Goal: Information Seeking & Learning: Learn about a topic

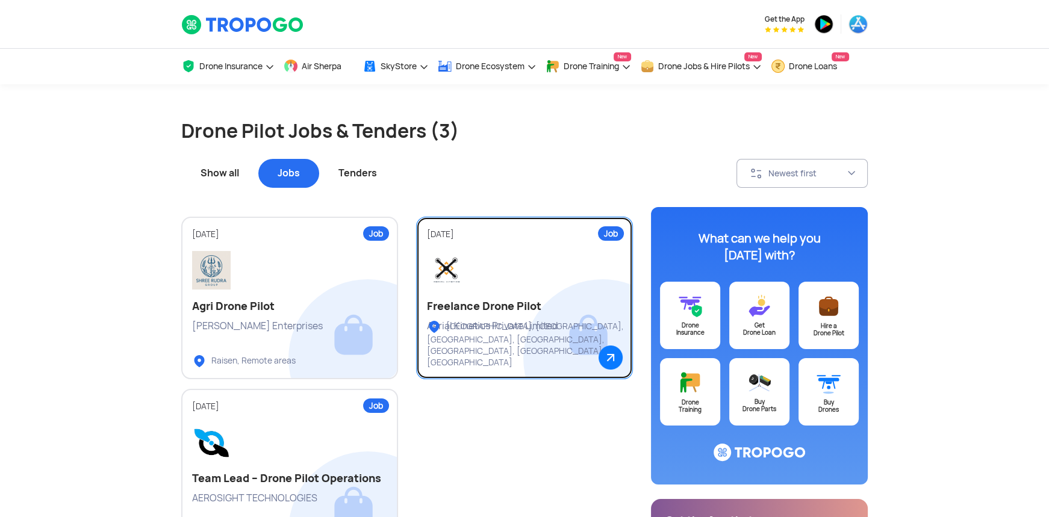
click at [505, 271] on div at bounding box center [524, 270] width 195 height 39
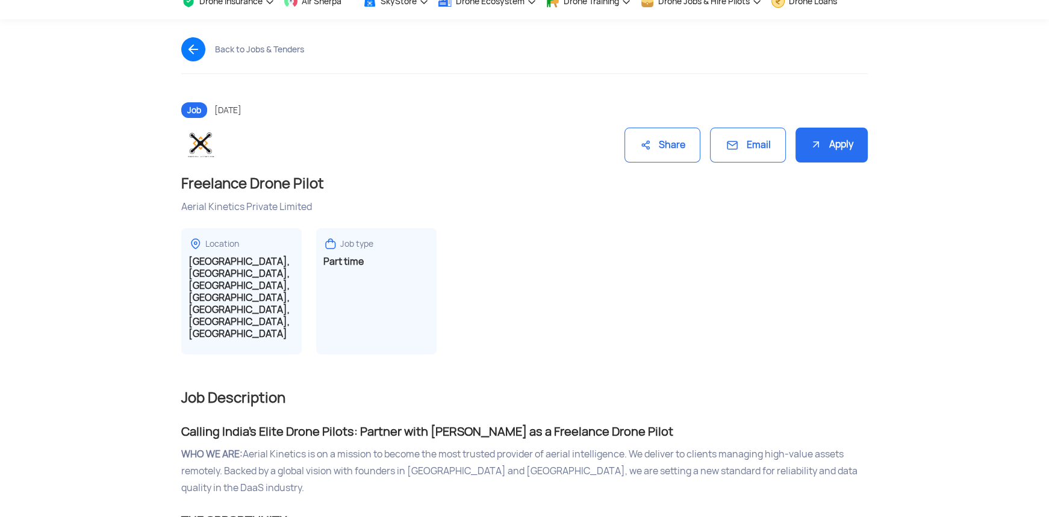
scroll to position [60, 0]
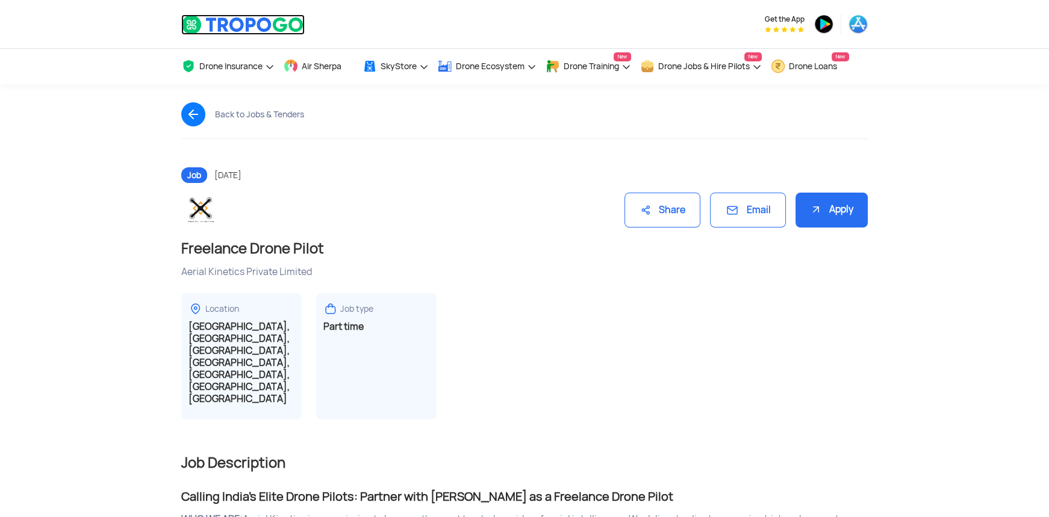
click at [265, 31] on img at bounding box center [242, 24] width 123 height 20
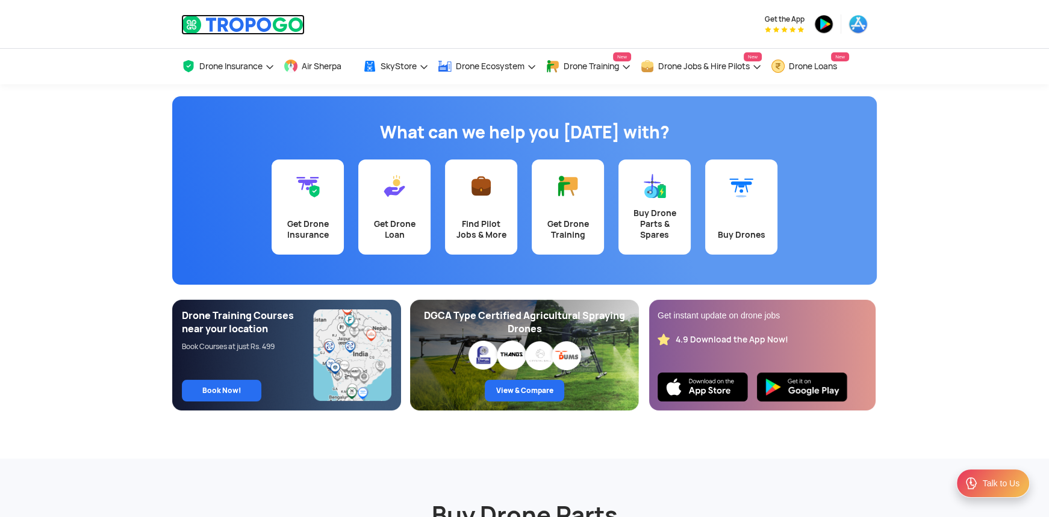
click at [238, 31] on img at bounding box center [242, 24] width 123 height 20
click at [214, 29] on img at bounding box center [242, 24] width 123 height 20
click at [716, 475] on h2 "Buy Drone Parts" at bounding box center [524, 501] width 686 height 60
